Goal: Task Accomplishment & Management: Manage account settings

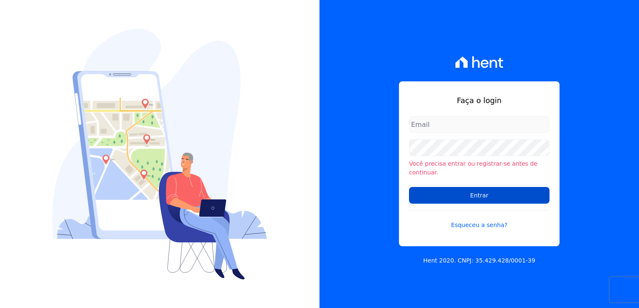
type input "[PERSON_NAME][EMAIL_ADDRESS][DOMAIN_NAME]"
click at [486, 188] on input "Entrar" at bounding box center [479, 195] width 140 height 17
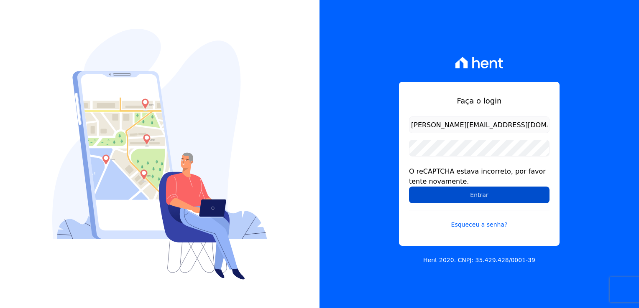
click at [474, 199] on input "Entrar" at bounding box center [479, 195] width 140 height 17
